Goal: Task Accomplishment & Management: Manage account settings

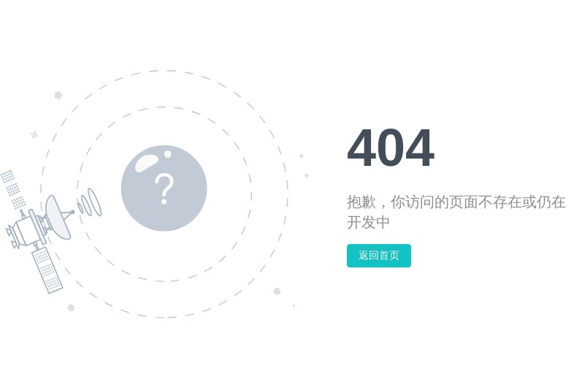
click at [262, 72] on img at bounding box center [154, 193] width 309 height 249
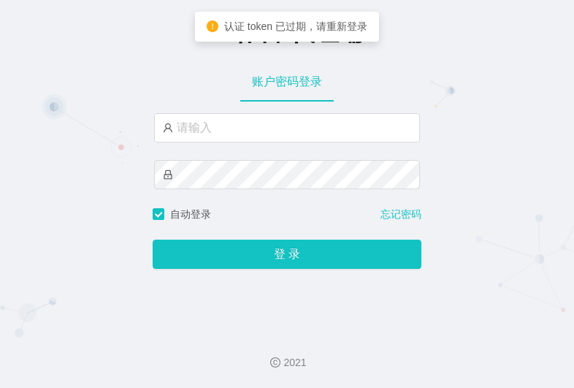
click at [180, 92] on div "账户密码登录" at bounding box center [287, 81] width 266 height 41
click at [237, 147] on div at bounding box center [287, 159] width 266 height 93
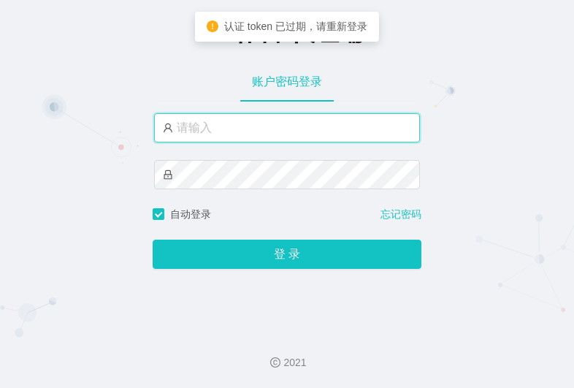
click at [239, 126] on input "text" at bounding box center [287, 127] width 266 height 29
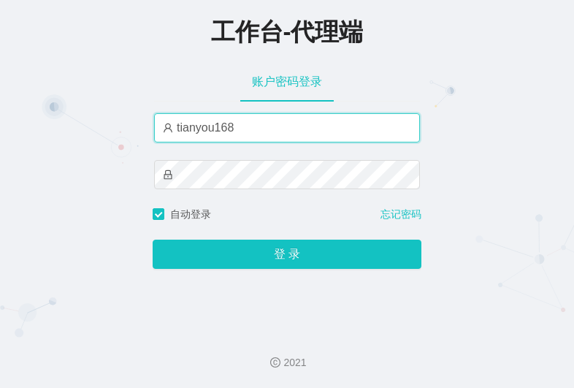
type input "tianyou168"
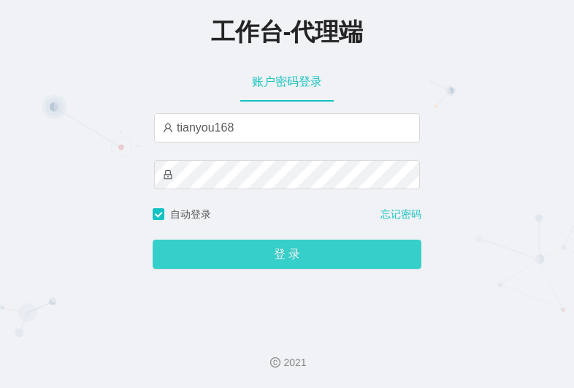
click at [282, 256] on button "登 录" at bounding box center [287, 254] width 269 height 29
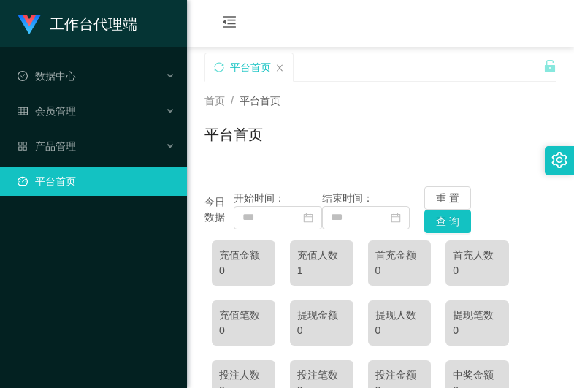
click at [502, 151] on div "平台首页" at bounding box center [381, 140] width 352 height 34
click at [224, 20] on icon "图标: menu-fold" at bounding box center [229, 22] width 15 height 15
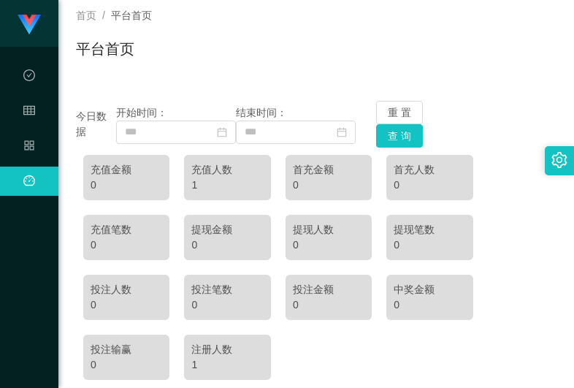
scroll to position [80, 0]
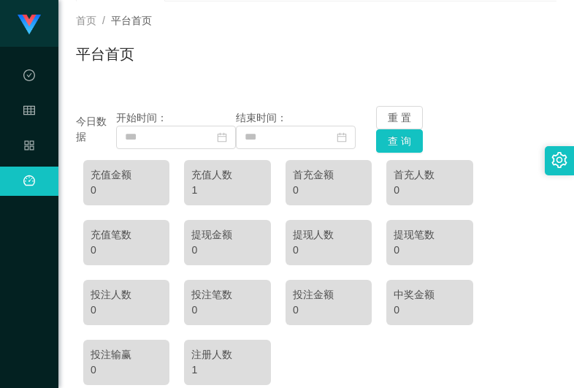
click at [177, 69] on div "平台首页" at bounding box center [316, 60] width 481 height 34
